Goal: Consume media (video, audio)

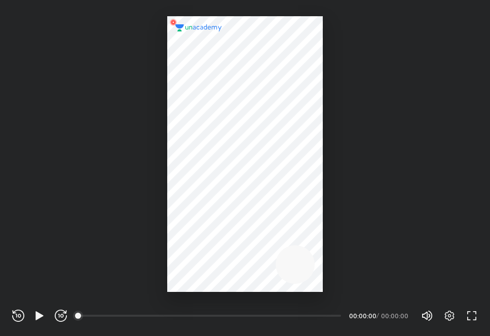
scroll to position [336, 490]
click at [36, 315] on icon "button" at bounding box center [39, 315] width 8 height 9
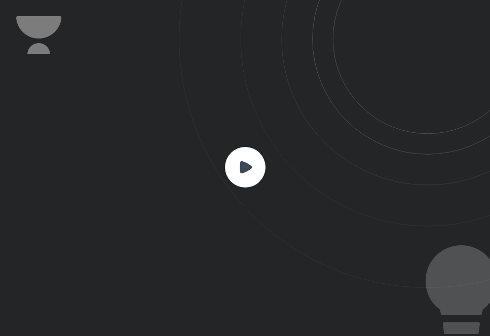
click at [251, 170] on rect at bounding box center [245, 167] width 41 height 41
click at [245, 155] on rect at bounding box center [245, 167] width 41 height 41
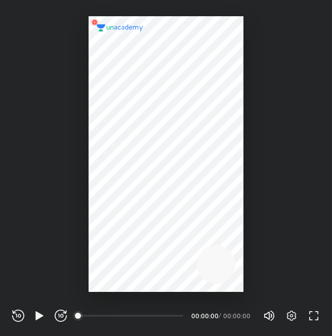
scroll to position [336, 332]
click at [39, 316] on icon "button" at bounding box center [39, 315] width 8 height 9
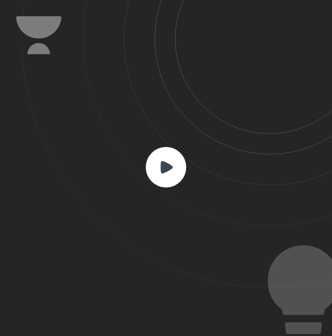
click at [169, 178] on rect at bounding box center [166, 167] width 41 height 41
click at [164, 168] on icon at bounding box center [167, 167] width 12 height 12
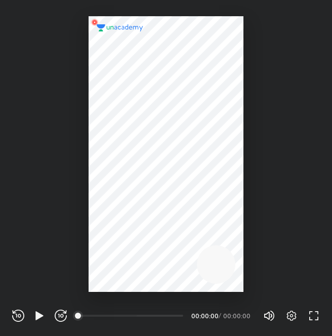
click at [137, 315] on div "00:00" at bounding box center [131, 316] width 104 height 10
click at [267, 316] on span "0%" at bounding box center [245, 315] width 46 height 15
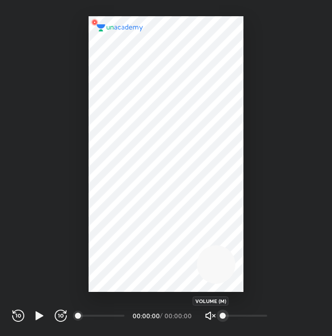
click at [207, 314] on icon "button" at bounding box center [211, 316] width 12 height 12
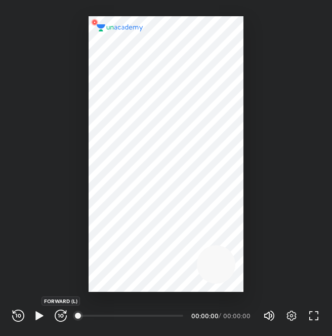
click at [55, 311] on icon "button" at bounding box center [61, 316] width 12 height 12
click at [35, 315] on icon "button" at bounding box center [39, 316] width 12 height 12
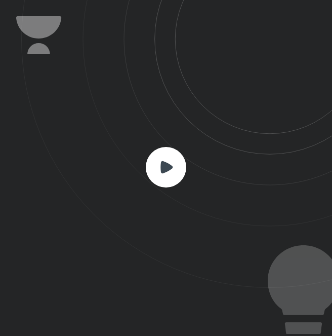
click at [164, 164] on icon at bounding box center [167, 167] width 12 height 12
